Goal: Information Seeking & Learning: Learn about a topic

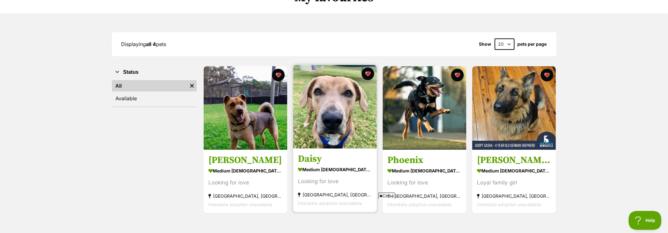
click at [315, 158] on h3 "Daisy" at bounding box center [335, 159] width 74 height 12
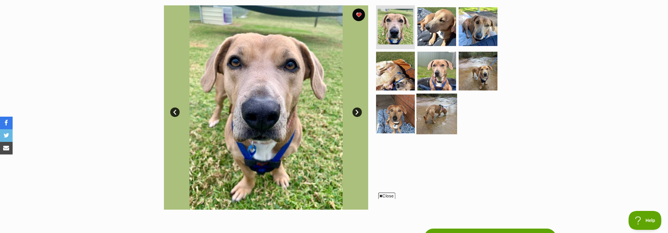
click at [443, 109] on img at bounding box center [437, 114] width 41 height 41
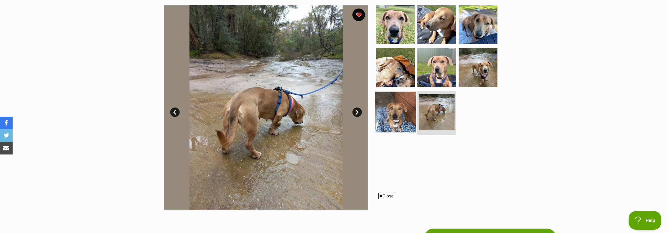
click at [403, 108] on img at bounding box center [395, 112] width 41 height 41
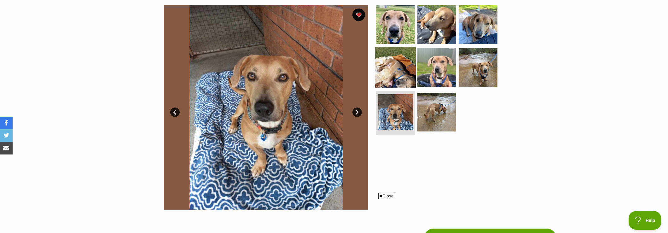
click at [410, 67] on img at bounding box center [395, 67] width 41 height 41
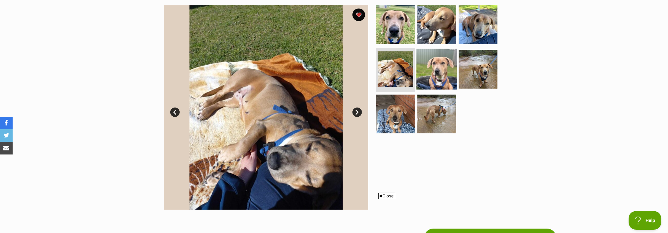
click at [440, 69] on img at bounding box center [437, 69] width 41 height 41
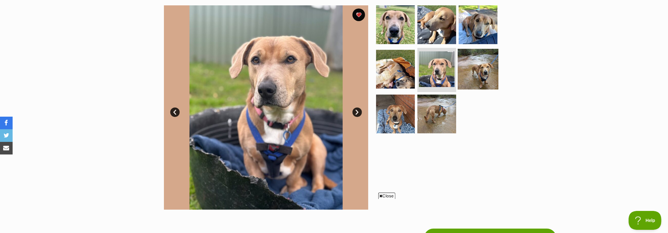
click at [479, 68] on img at bounding box center [478, 69] width 41 height 41
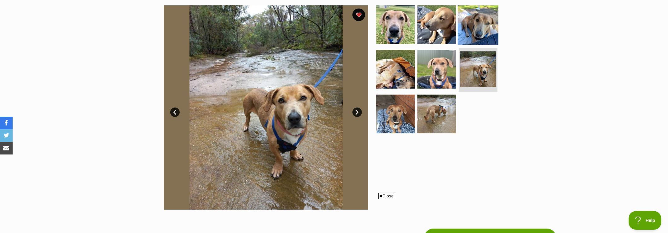
click at [474, 26] on img at bounding box center [478, 24] width 41 height 41
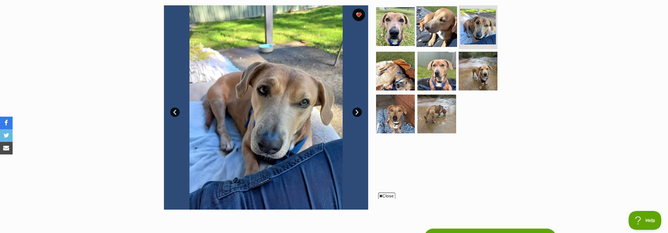
click at [437, 25] on img at bounding box center [437, 26] width 41 height 41
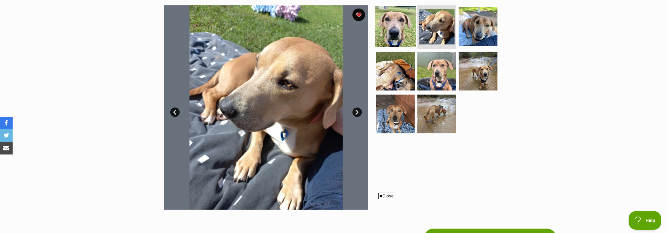
click at [397, 27] on img at bounding box center [395, 26] width 41 height 41
